Goal: Use online tool/utility: Utilize a website feature to perform a specific function

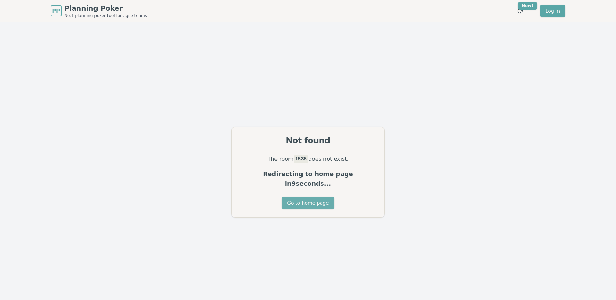
click at [303, 197] on button "Go to home page" at bounding box center [308, 203] width 52 height 12
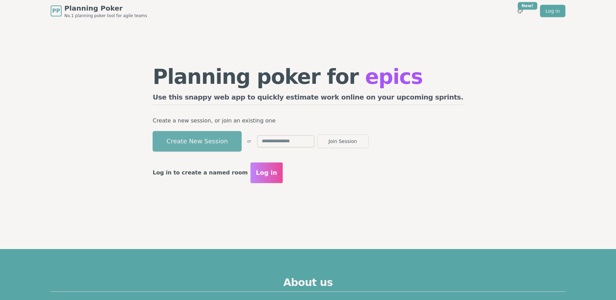
click at [242, 144] on button "Create New Session" at bounding box center [197, 141] width 89 height 21
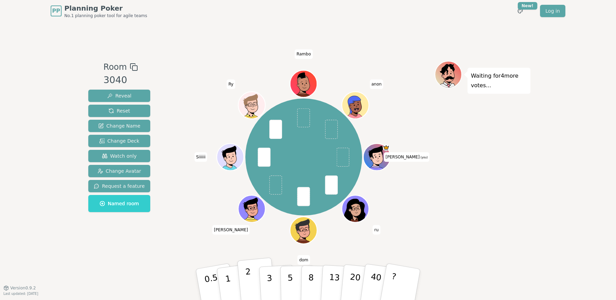
click at [251, 286] on button "2" at bounding box center [256, 285] width 39 height 54
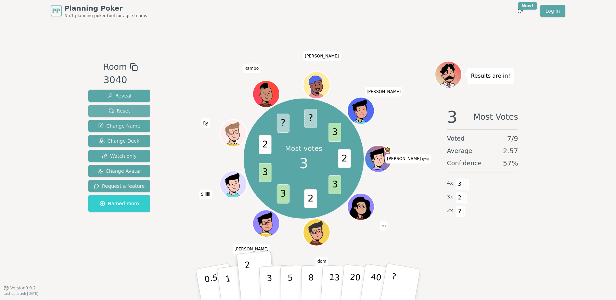
click at [117, 110] on span "Reset" at bounding box center [120, 110] width 22 height 7
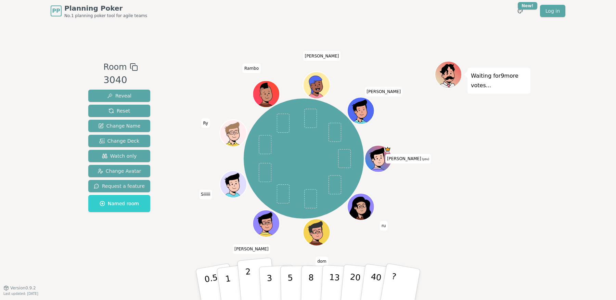
click at [245, 288] on button "2" at bounding box center [256, 285] width 39 height 54
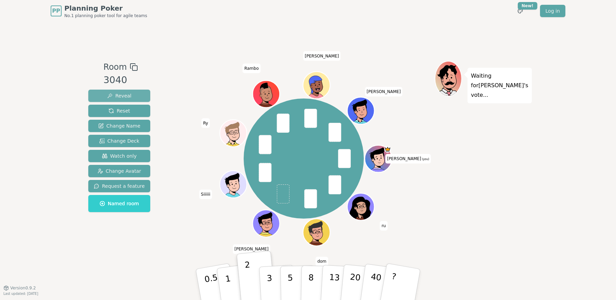
click at [125, 91] on button "Reveal" at bounding box center [119, 96] width 62 height 12
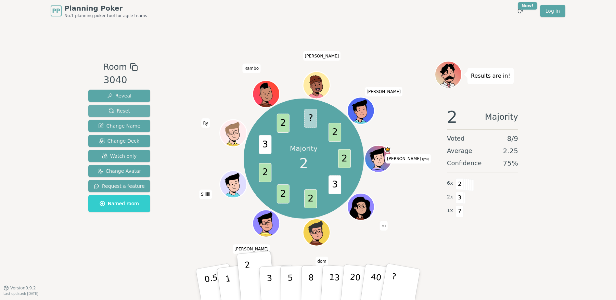
click at [120, 110] on span "Reset" at bounding box center [120, 110] width 22 height 7
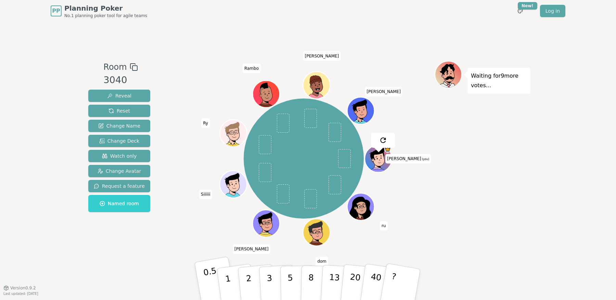
click at [204, 283] on button "0.5" at bounding box center [215, 284] width 43 height 56
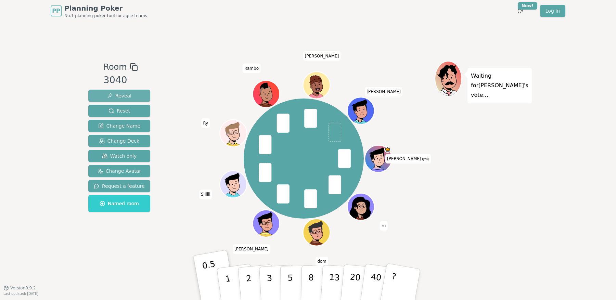
click at [127, 97] on span "Reveal" at bounding box center [119, 95] width 24 height 7
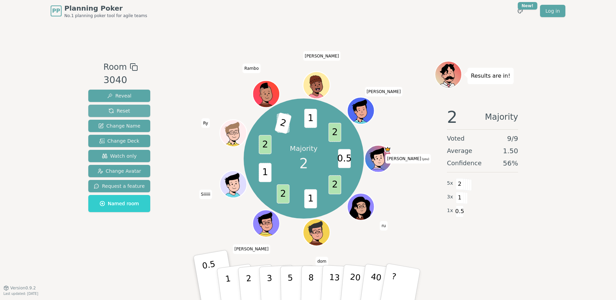
click at [129, 112] on button "Reset" at bounding box center [119, 111] width 62 height 12
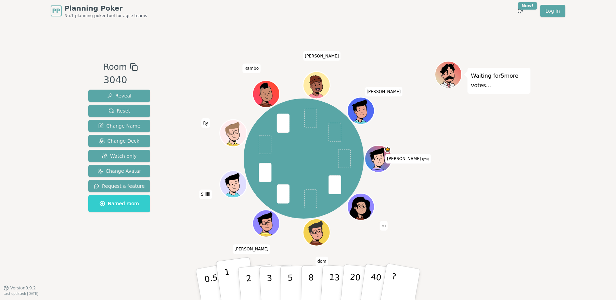
click at [227, 288] on p "1" at bounding box center [229, 285] width 10 height 37
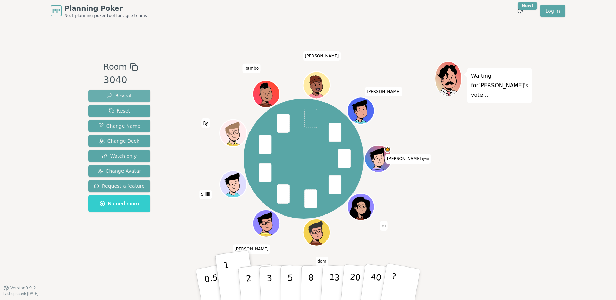
click at [123, 94] on span "Reveal" at bounding box center [119, 95] width 24 height 7
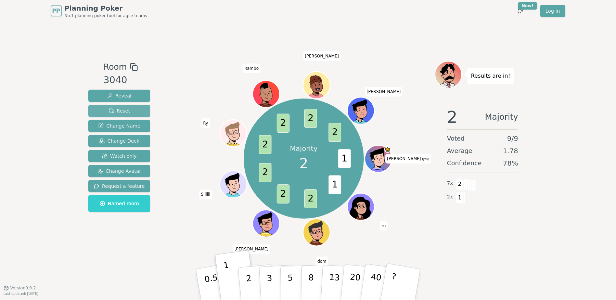
click at [123, 112] on span "Reset" at bounding box center [120, 110] width 22 height 7
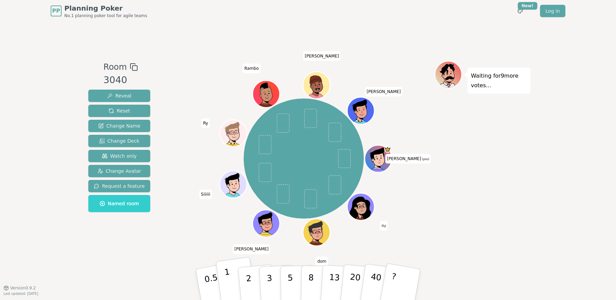
click at [227, 291] on p "1" at bounding box center [229, 285] width 10 height 37
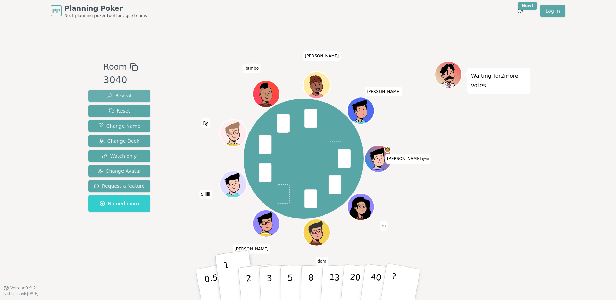
click at [120, 96] on span "Reveal" at bounding box center [119, 95] width 24 height 7
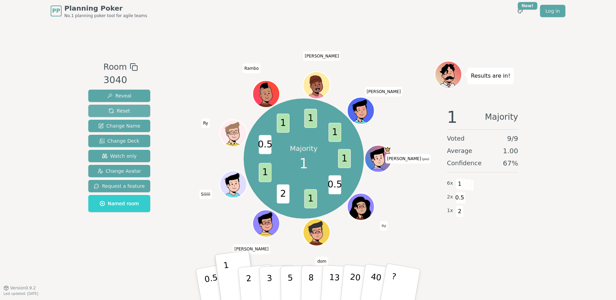
click at [116, 110] on span "Reset" at bounding box center [120, 110] width 22 height 7
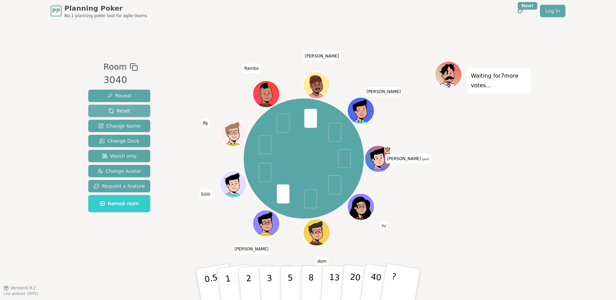
click at [124, 109] on span "Reset" at bounding box center [120, 110] width 22 height 7
click at [227, 281] on p "1" at bounding box center [229, 285] width 10 height 37
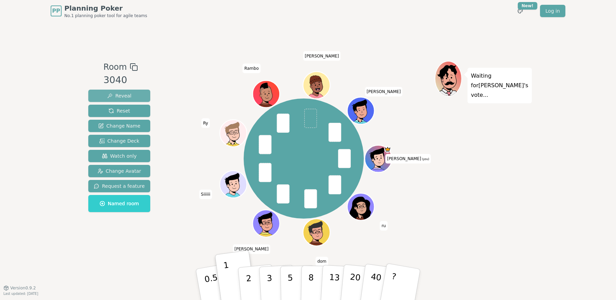
click at [124, 97] on span "Reveal" at bounding box center [119, 95] width 24 height 7
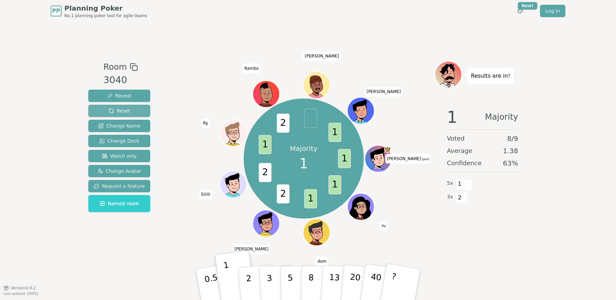
click at [129, 109] on button "Reset" at bounding box center [119, 111] width 62 height 12
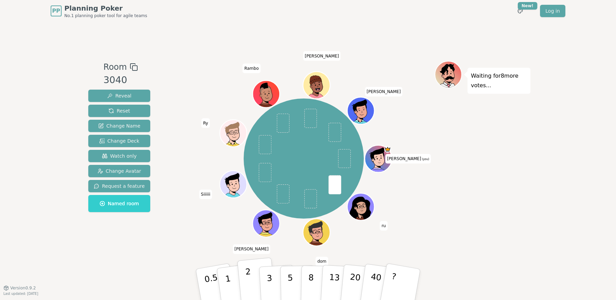
click at [253, 284] on button "2" at bounding box center [256, 285] width 39 height 54
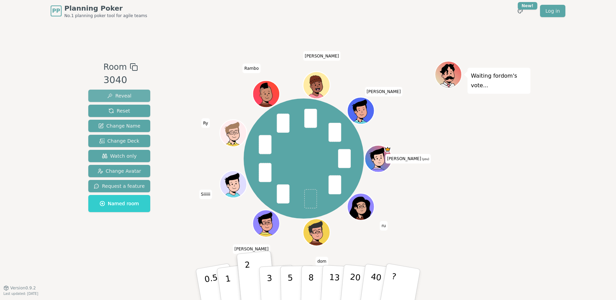
click at [122, 94] on span "Reveal" at bounding box center [119, 95] width 24 height 7
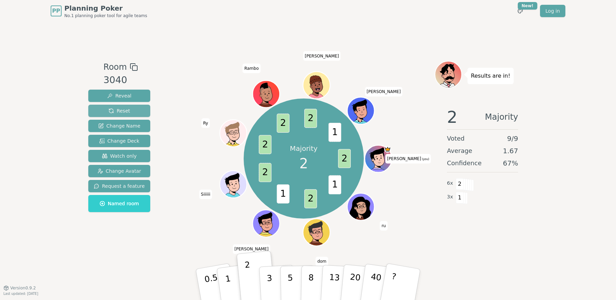
click at [112, 112] on span "Reset" at bounding box center [120, 110] width 22 height 7
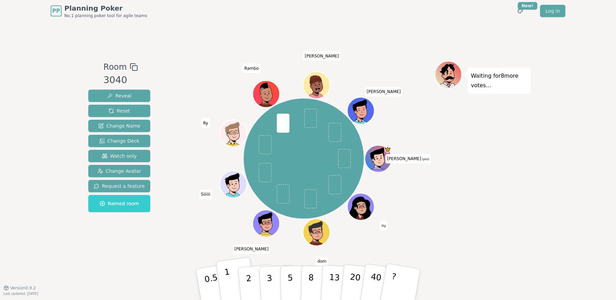
click at [229, 290] on p "1" at bounding box center [229, 285] width 10 height 37
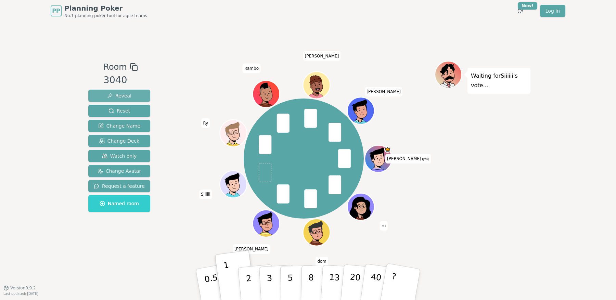
click at [121, 98] on span "Reveal" at bounding box center [119, 95] width 24 height 7
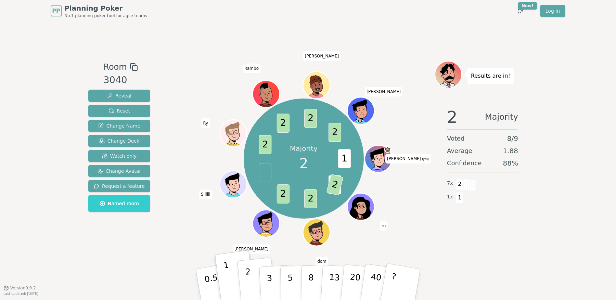
click at [245, 279] on button "2" at bounding box center [256, 285] width 39 height 54
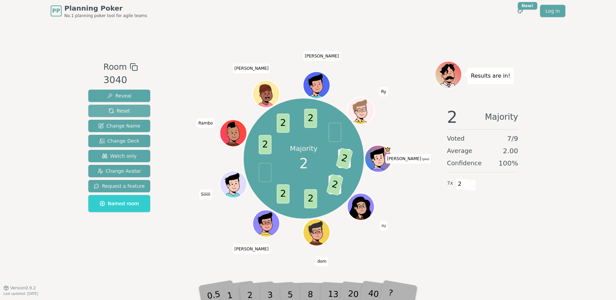
click at [119, 109] on span "Reset" at bounding box center [120, 110] width 22 height 7
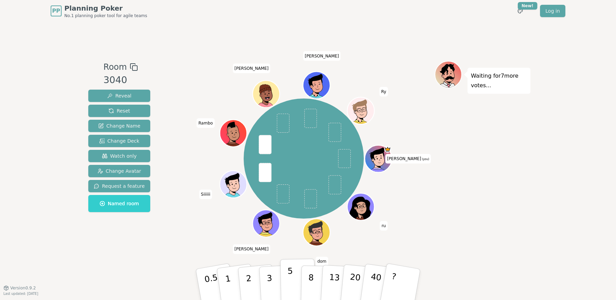
click at [291, 277] on p "5" at bounding box center [291, 284] width 6 height 37
